Goal: Information Seeking & Learning: Learn about a topic

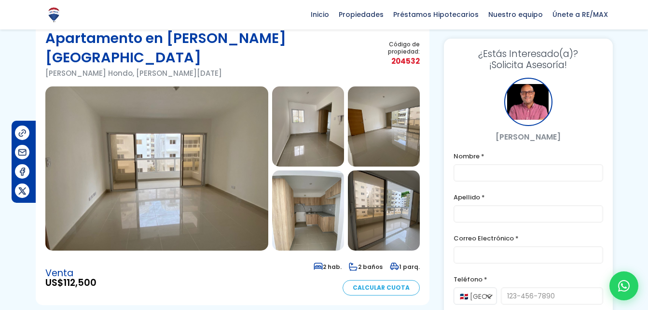
scroll to position [17, 0]
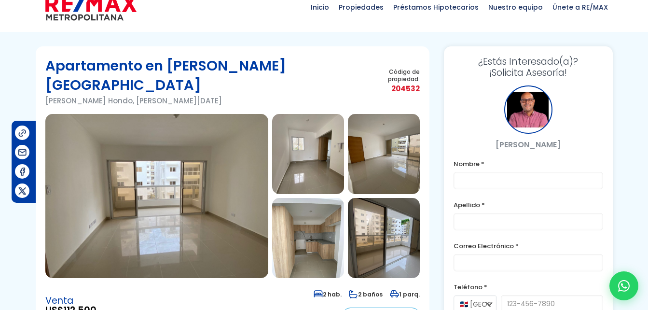
click at [173, 187] on img at bounding box center [156, 196] width 223 height 164
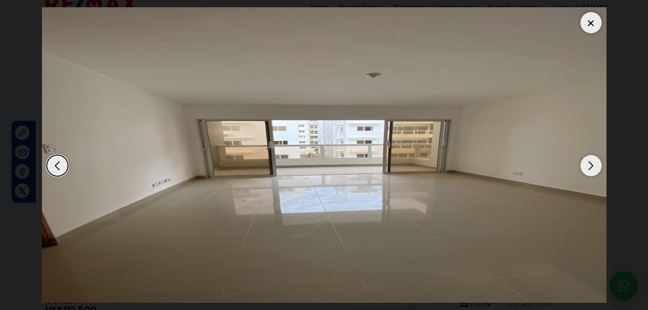
click at [593, 170] on div "Next slide" at bounding box center [591, 165] width 21 height 21
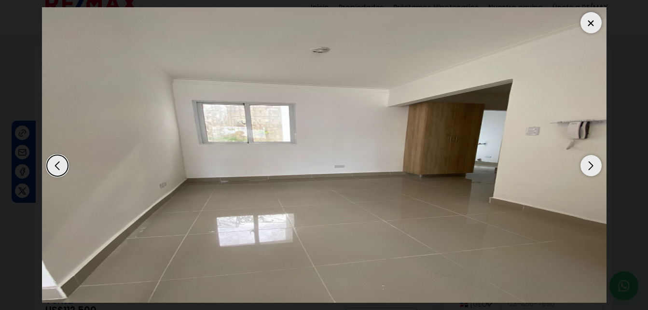
click at [593, 170] on div "Next slide" at bounding box center [591, 165] width 21 height 21
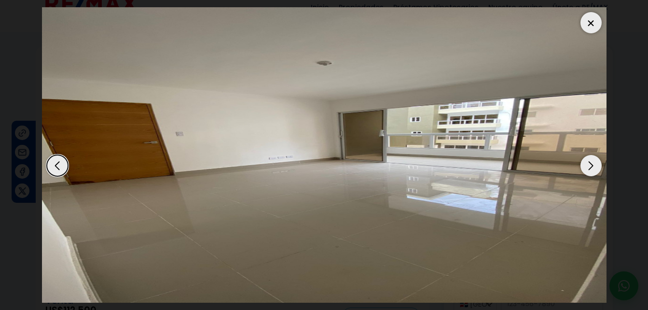
click at [593, 170] on div "Next slide" at bounding box center [591, 165] width 21 height 21
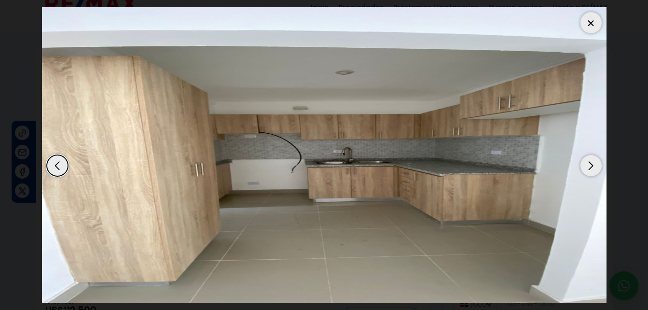
click at [593, 170] on div "Next slide" at bounding box center [591, 165] width 21 height 21
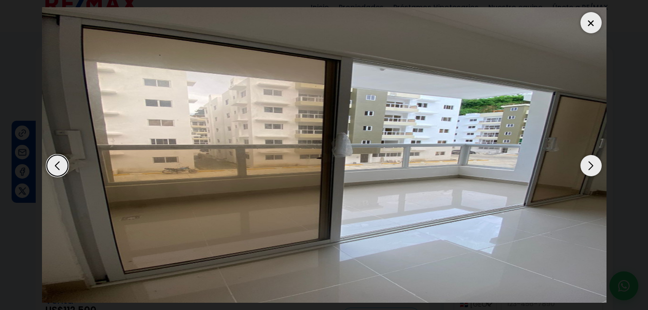
click at [593, 170] on div "Next slide" at bounding box center [591, 165] width 21 height 21
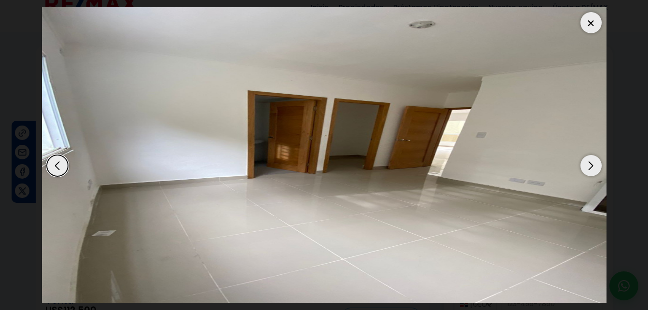
click at [593, 170] on div "Next slide" at bounding box center [591, 165] width 21 height 21
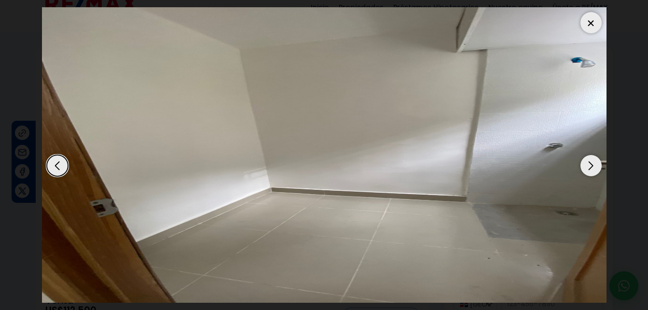
click at [596, 23] on div at bounding box center [591, 22] width 21 height 21
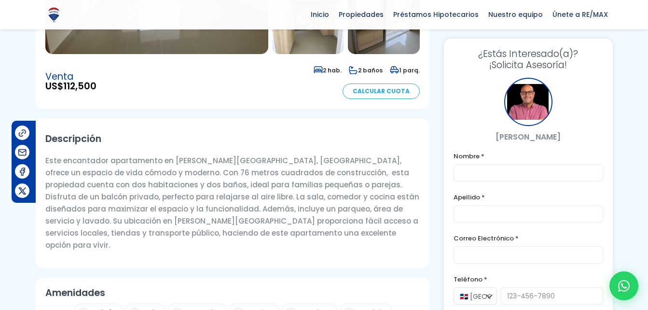
scroll to position [0, 0]
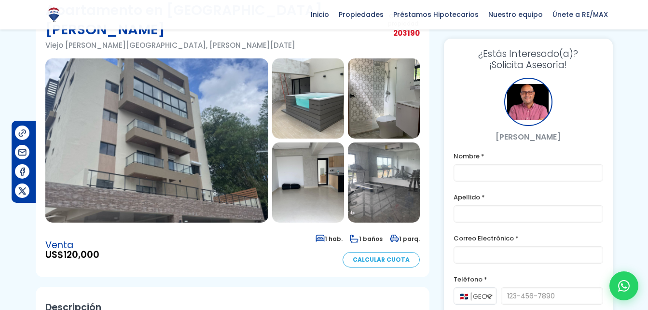
scroll to position [71, 0]
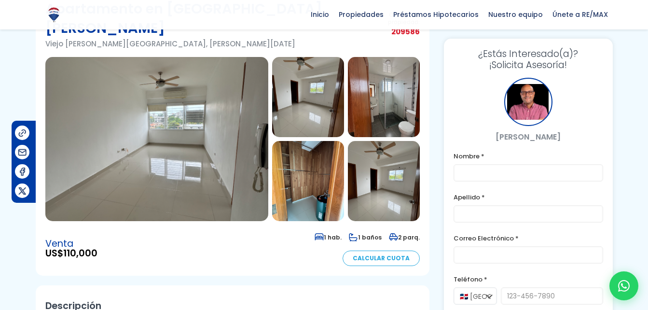
scroll to position [59, 0]
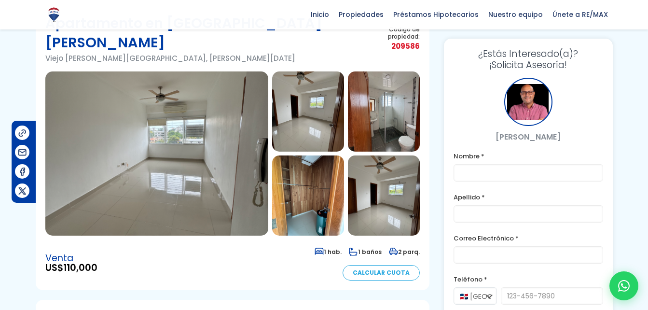
click at [240, 118] on img at bounding box center [156, 153] width 223 height 164
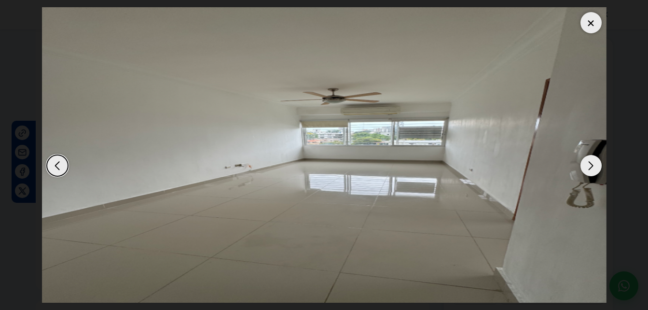
click at [593, 168] on div "Next slide" at bounding box center [591, 165] width 21 height 21
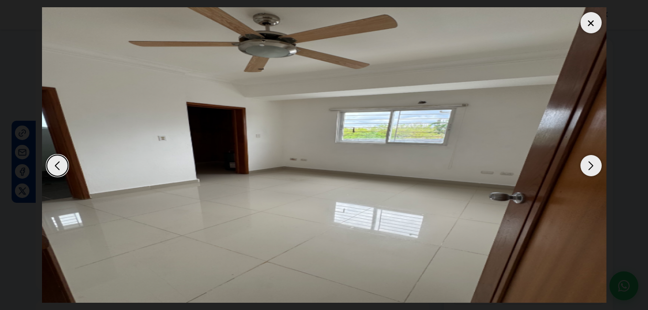
click at [593, 168] on div "Next slide" at bounding box center [591, 165] width 21 height 21
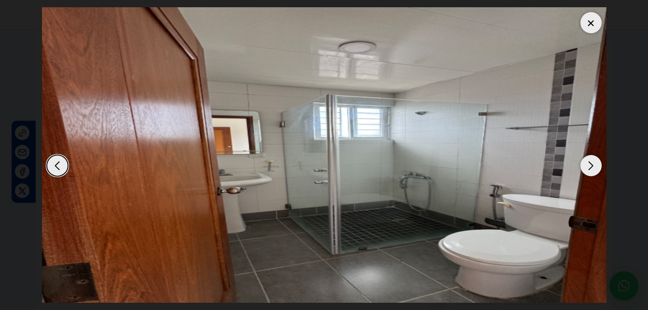
click at [593, 168] on div "Next slide" at bounding box center [591, 165] width 21 height 21
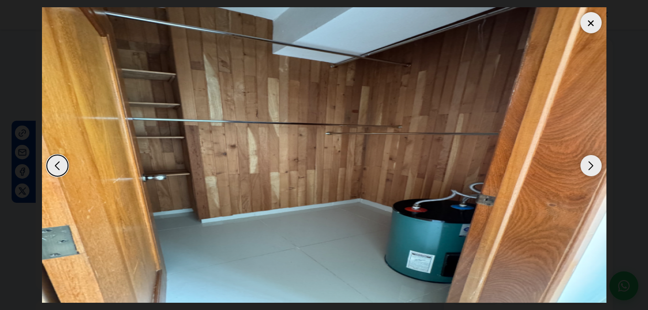
click at [593, 168] on div "Next slide" at bounding box center [591, 165] width 21 height 21
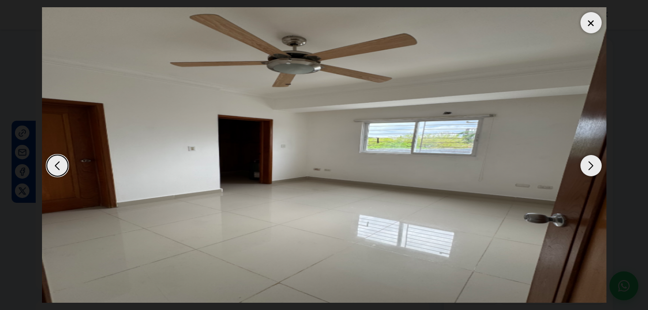
click at [593, 168] on div "Next slide" at bounding box center [591, 165] width 21 height 21
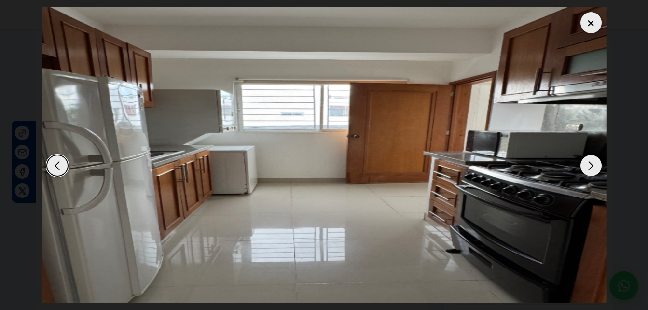
click at [593, 168] on div "Next slide" at bounding box center [591, 165] width 21 height 21
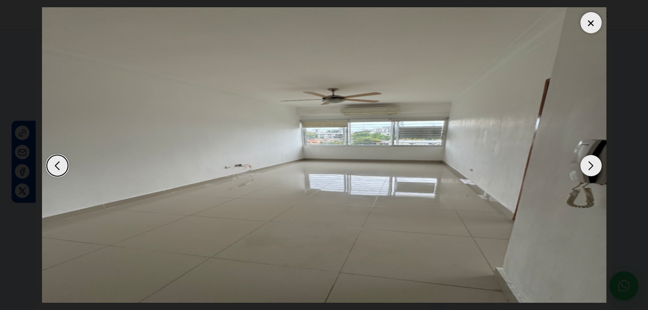
click at [593, 168] on div "Next slide" at bounding box center [591, 165] width 21 height 21
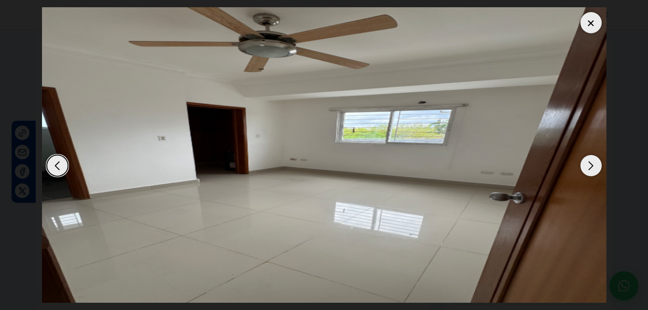
click at [589, 31] on div at bounding box center [591, 22] width 21 height 21
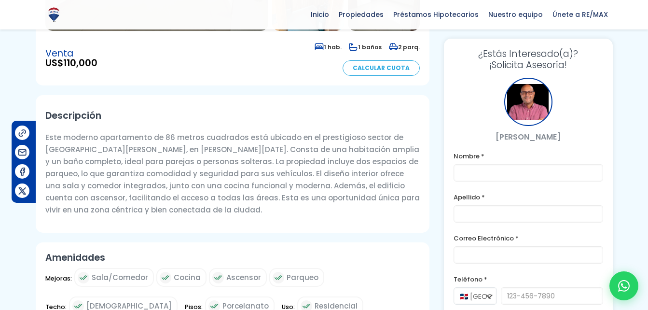
scroll to position [0, 0]
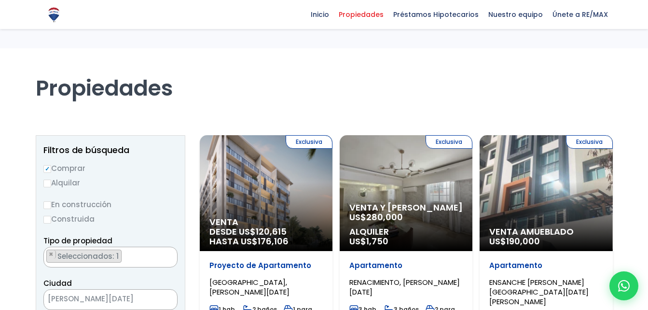
select select
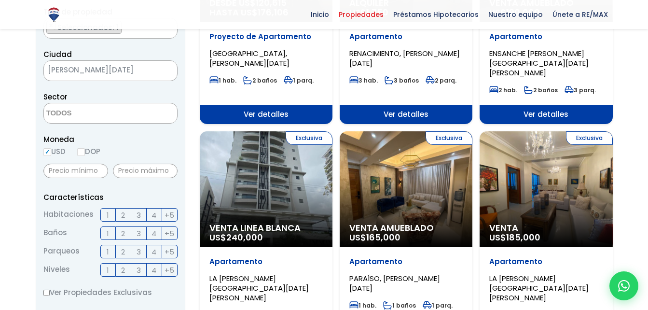
scroll to position [228, 0]
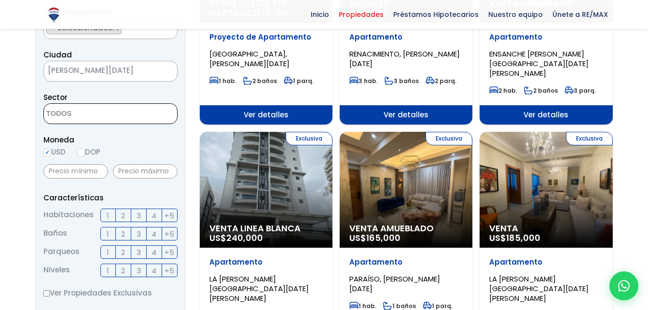
click at [68, 111] on textarea "Search" at bounding box center [91, 114] width 94 height 21
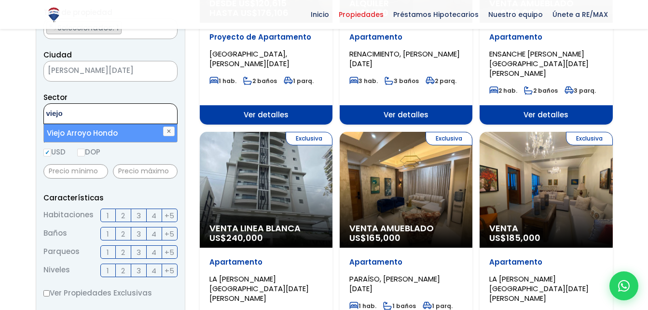
type textarea "viejo"
click at [79, 132] on li "Viejo Arroyo Hondo" at bounding box center [110, 133] width 133 height 18
select select "16301"
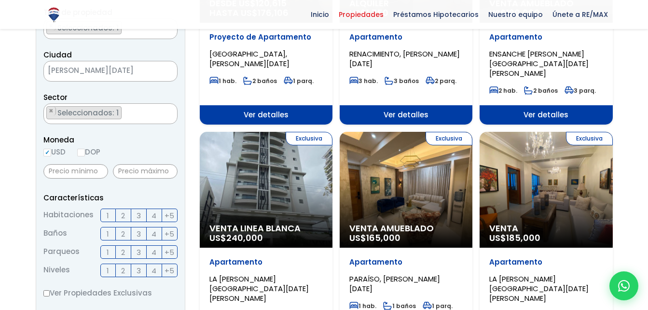
click at [118, 217] on label "2" at bounding box center [123, 216] width 15 height 14
click at [0, 0] on input "2" at bounding box center [0, 0] width 0 height 0
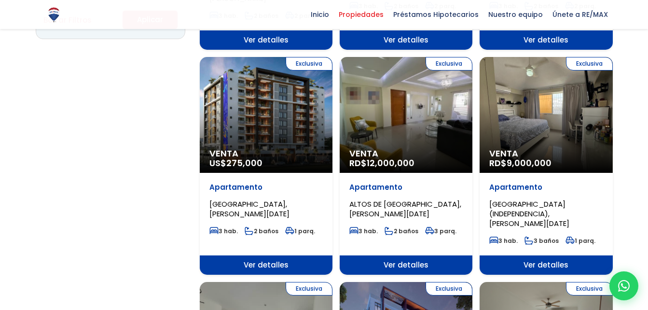
scroll to position [581, 0]
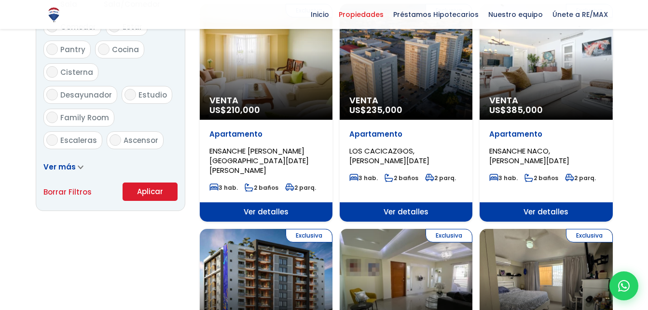
click at [148, 188] on button "Aplicar" at bounding box center [150, 191] width 55 height 18
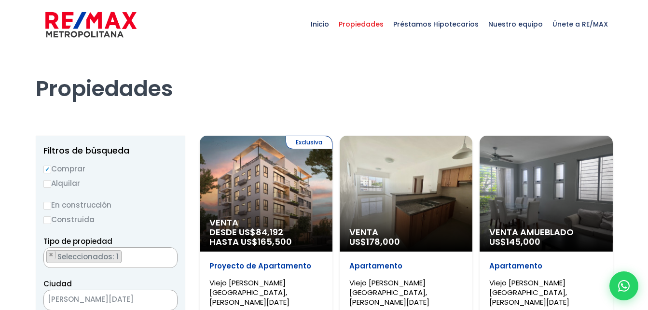
scroll to position [72, 0]
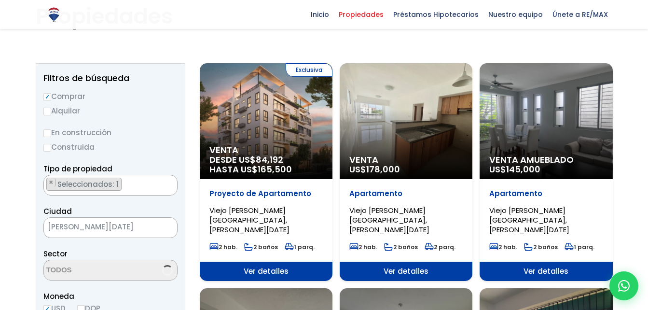
select select "16301"
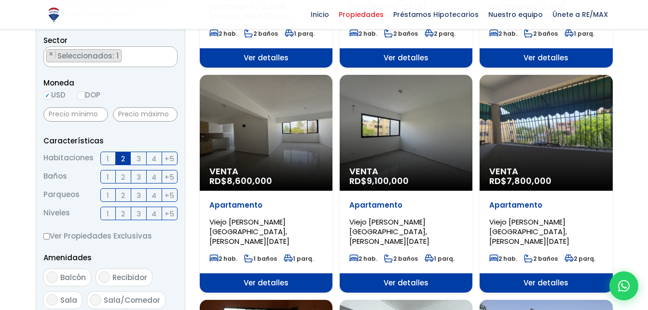
scroll to position [250, 0]
